Goal: Information Seeking & Learning: Learn about a topic

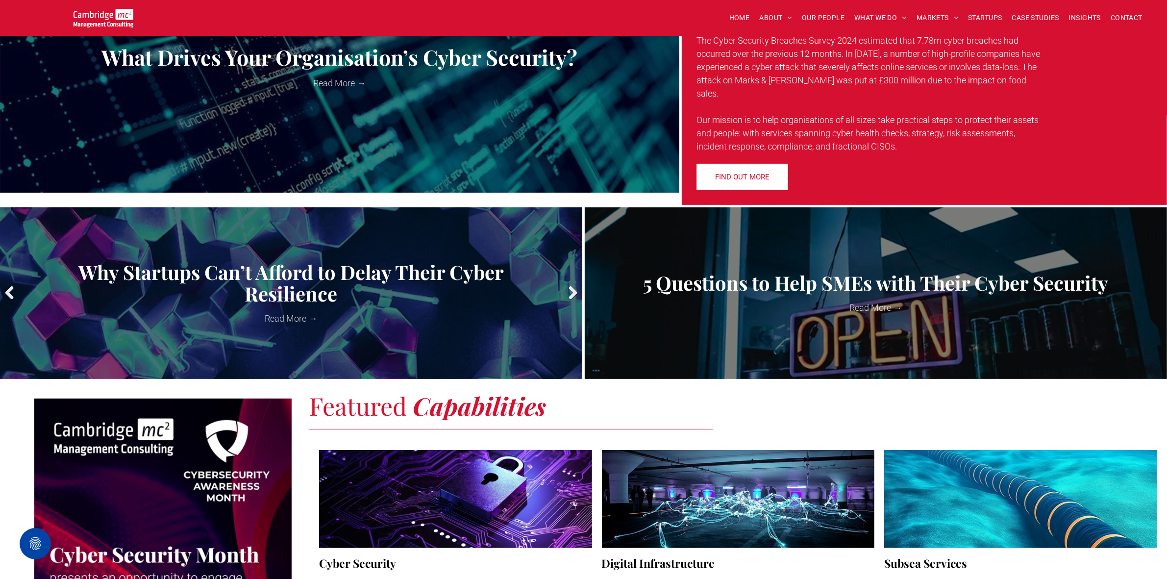
scroll to position [184, 0]
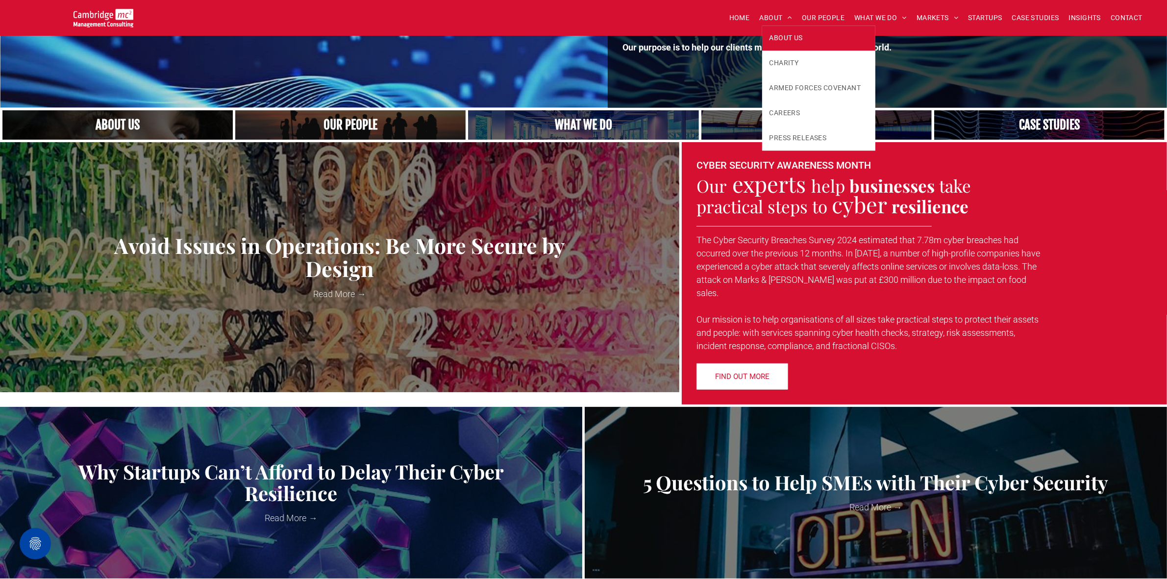
click at [785, 33] on span "ABOUT US" at bounding box center [786, 38] width 33 height 10
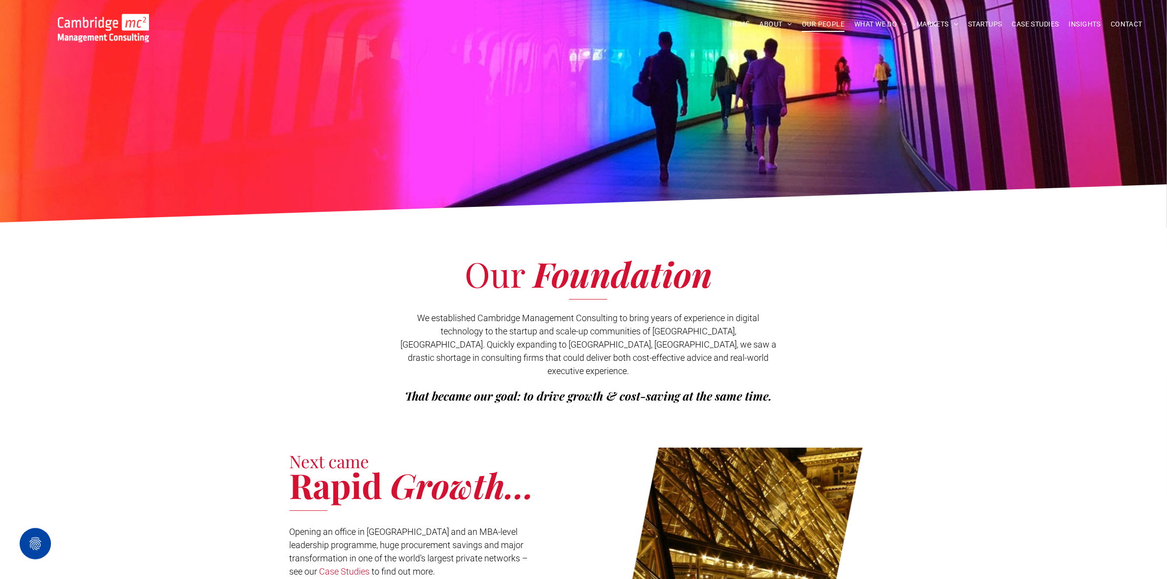
click at [814, 21] on span "OUR PEOPLE" at bounding box center [823, 24] width 43 height 15
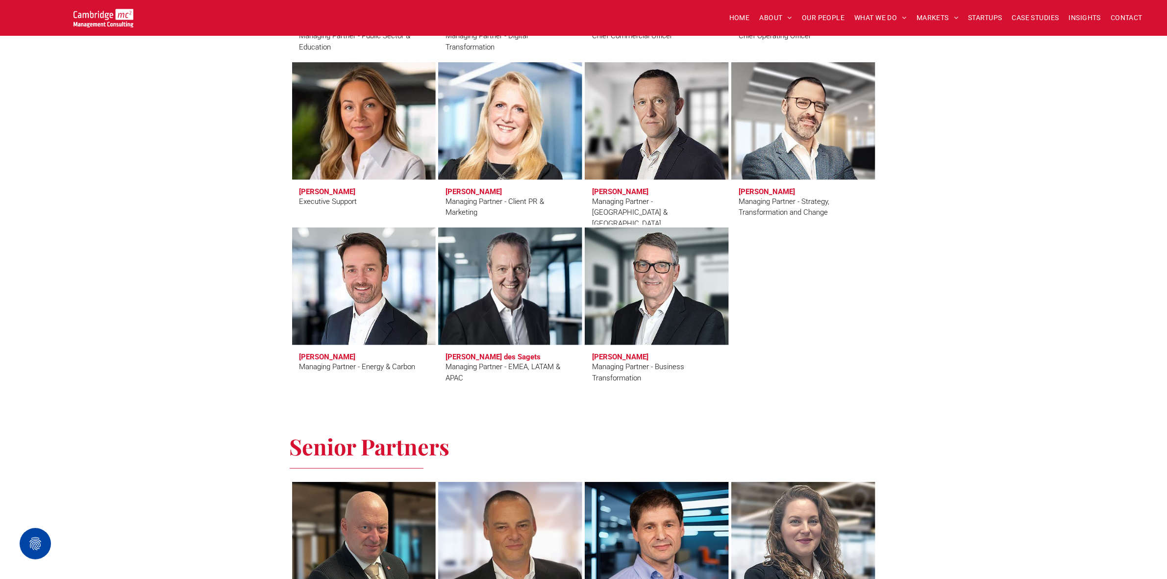
scroll to position [551, 0]
